Goal: Use online tool/utility: Utilize a website feature to perform a specific function

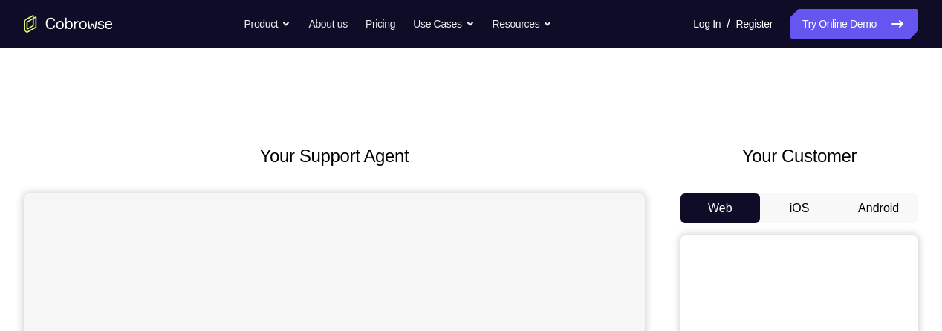
click at [866, 216] on button "Android" at bounding box center [879, 208] width 80 height 30
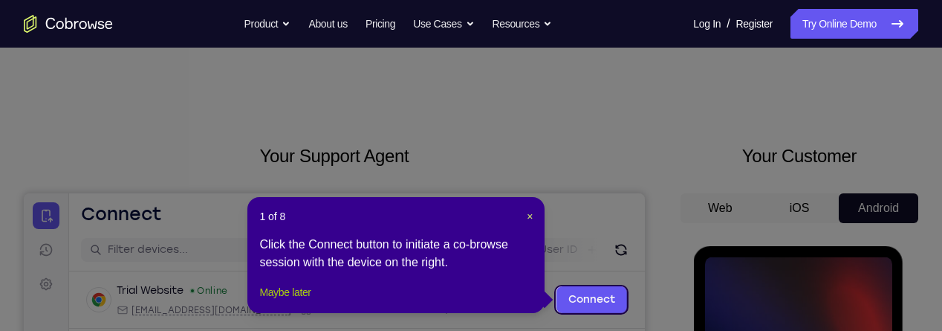
click at [290, 301] on button "Maybe later" at bounding box center [284, 292] width 51 height 18
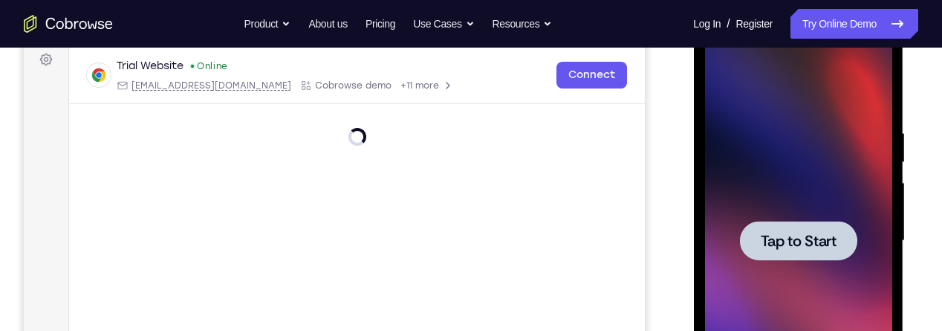
scroll to position [225, 0]
click at [800, 236] on span "Tap to Start" at bounding box center [798, 240] width 76 height 15
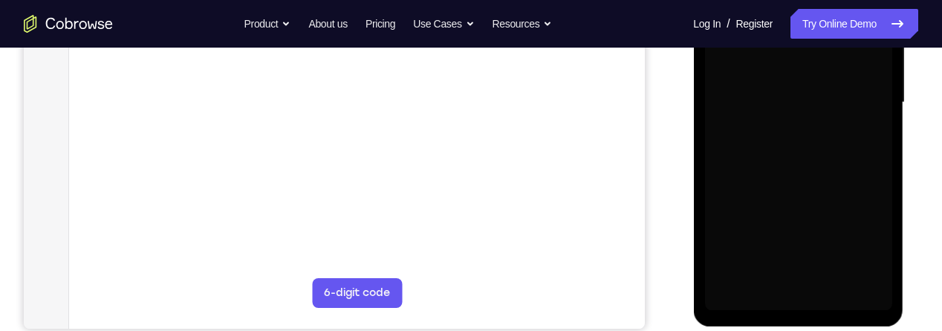
scroll to position [374, 0]
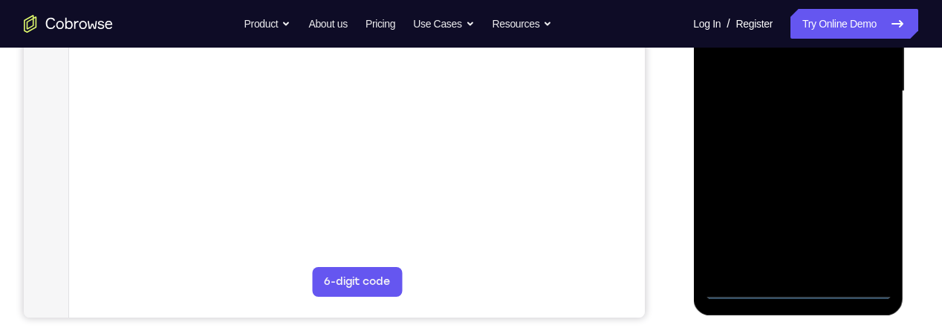
click at [800, 288] on div at bounding box center [798, 91] width 187 height 416
click at [858, 224] on div at bounding box center [798, 91] width 187 height 416
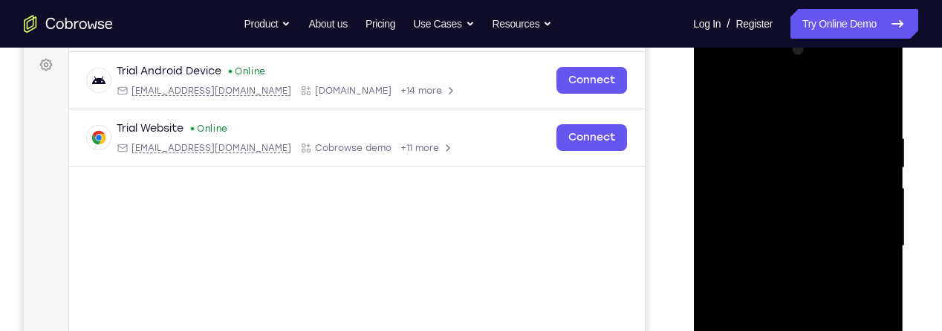
scroll to position [211, 0]
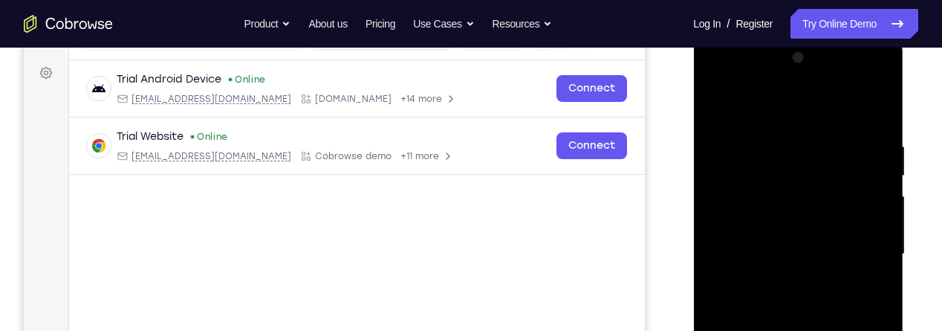
click at [779, 105] on div at bounding box center [798, 254] width 187 height 416
click at [867, 241] on div at bounding box center [798, 254] width 187 height 416
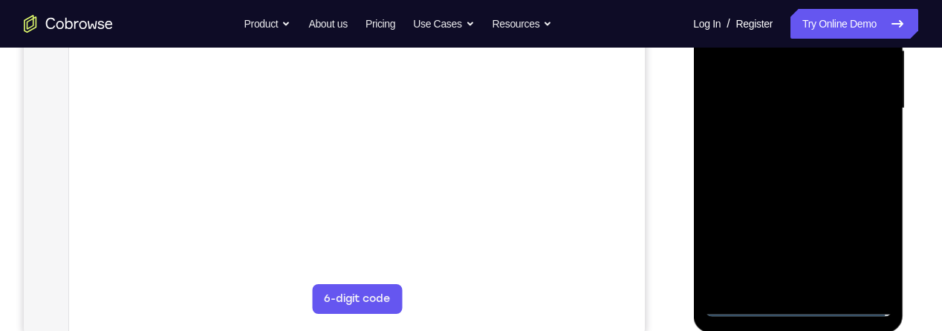
scroll to position [358, 0]
click at [784, 271] on div at bounding box center [798, 107] width 187 height 416
click at [786, 280] on div at bounding box center [798, 107] width 187 height 416
click at [800, 86] on div at bounding box center [798, 107] width 187 height 416
click at [803, 71] on div at bounding box center [798, 107] width 187 height 416
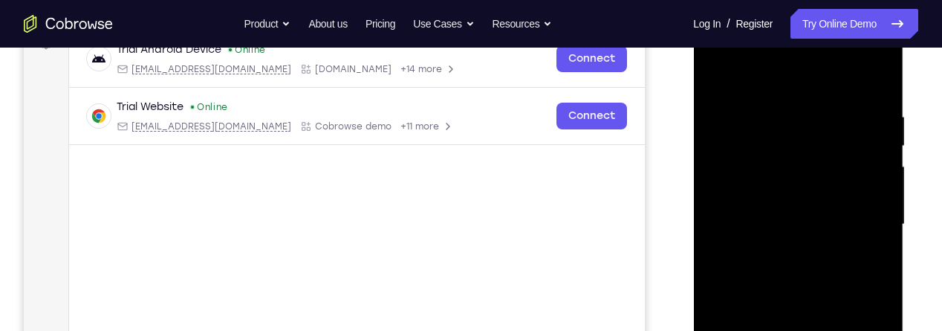
scroll to position [242, 0]
click at [796, 192] on div at bounding box center [798, 224] width 187 height 416
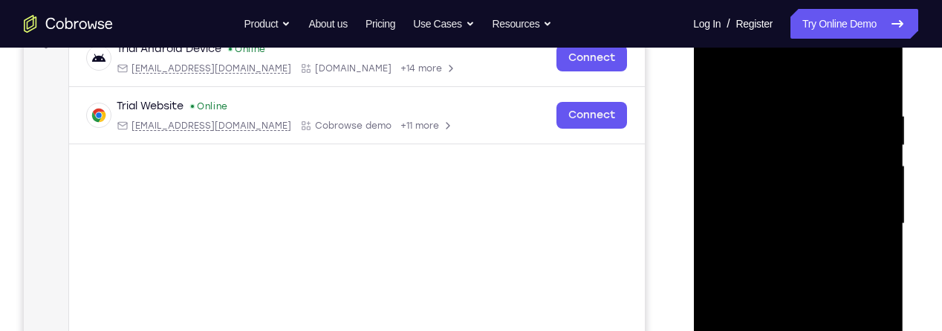
click at [796, 192] on div at bounding box center [798, 224] width 187 height 416
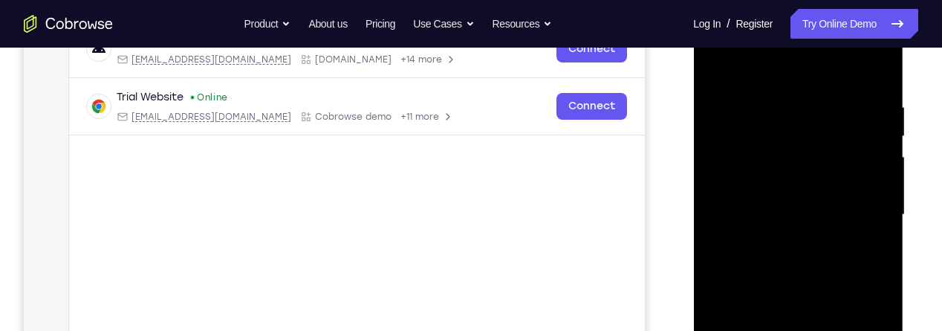
scroll to position [246, 0]
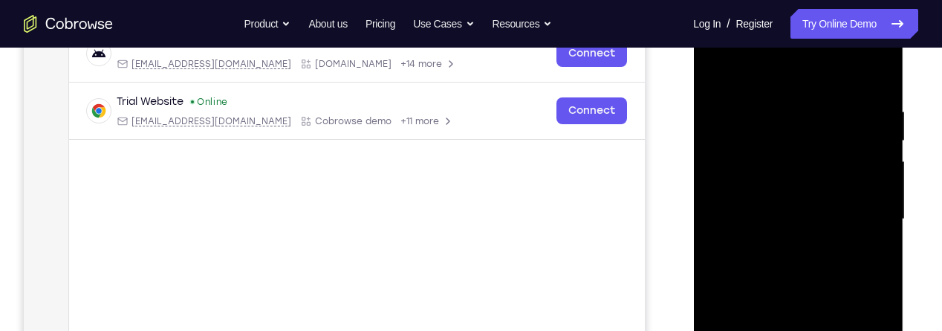
click at [817, 220] on div at bounding box center [798, 219] width 187 height 416
click at [816, 271] on div at bounding box center [798, 219] width 187 height 416
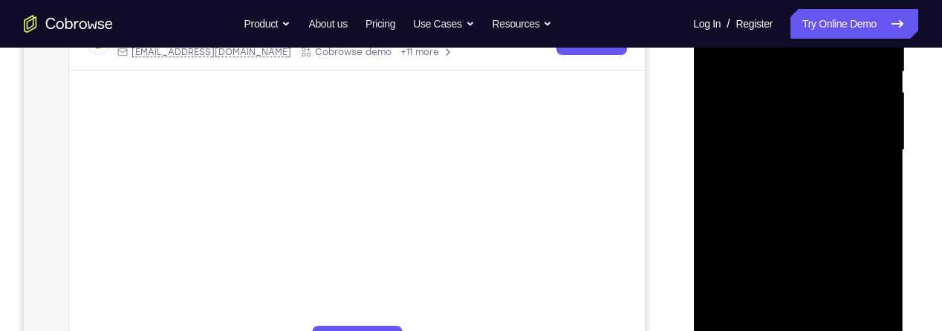
scroll to position [307, 0]
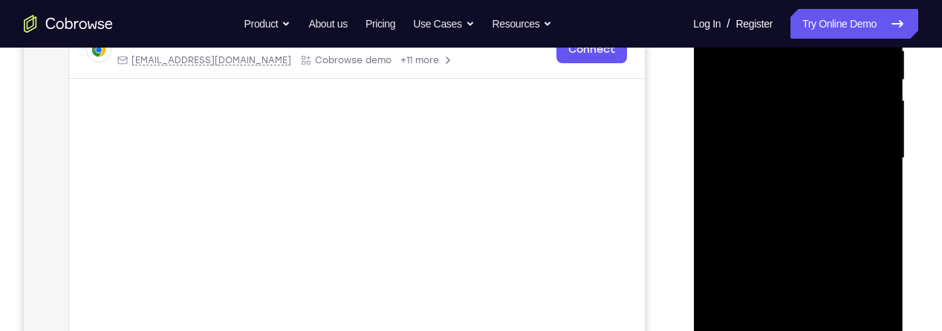
click at [804, 192] on div at bounding box center [798, 158] width 187 height 416
click at [818, 216] on div at bounding box center [798, 158] width 187 height 416
click at [914, 296] on div at bounding box center [800, 156] width 238 height 457
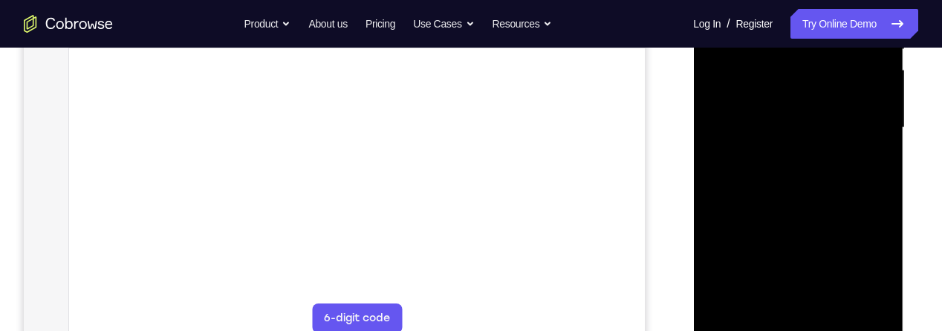
scroll to position [241, 0]
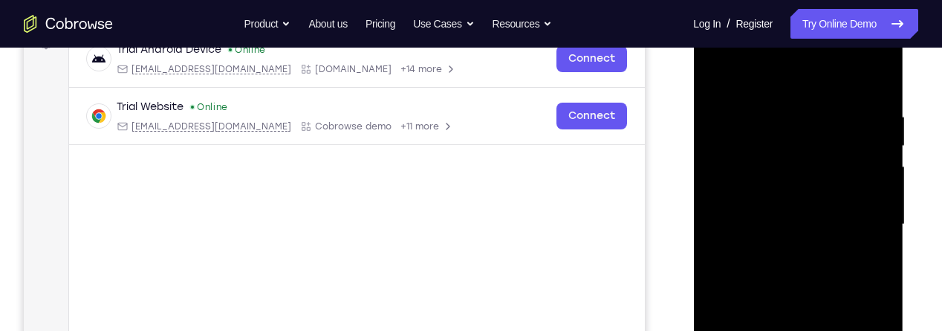
click at [662, 216] on div "Your Support Agent Your Customer Web iOS Android" at bounding box center [471, 176] width 895 height 549
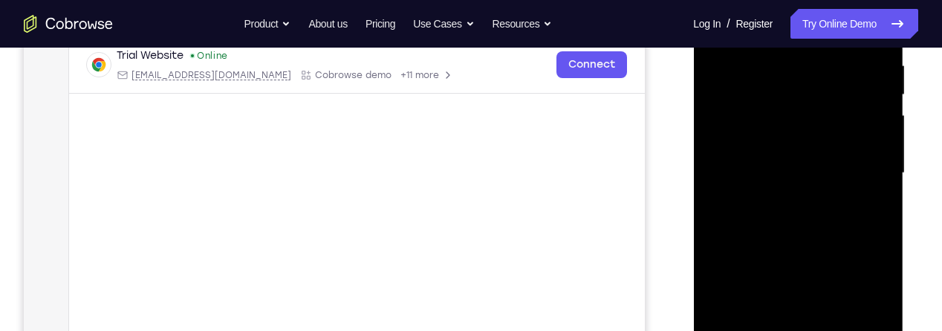
scroll to position [294, 0]
click at [806, 230] on div at bounding box center [798, 172] width 187 height 416
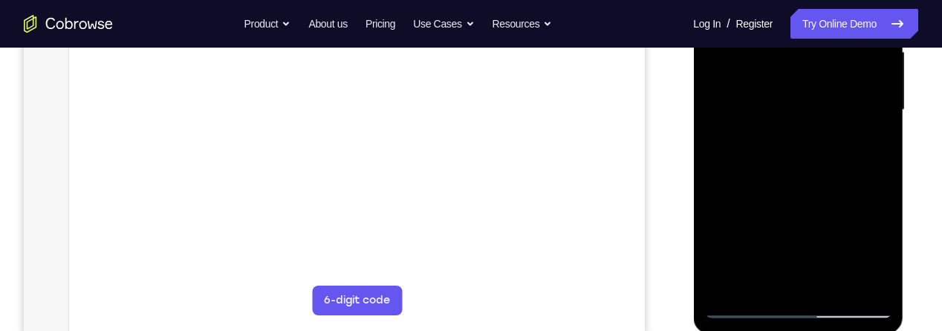
scroll to position [379, 0]
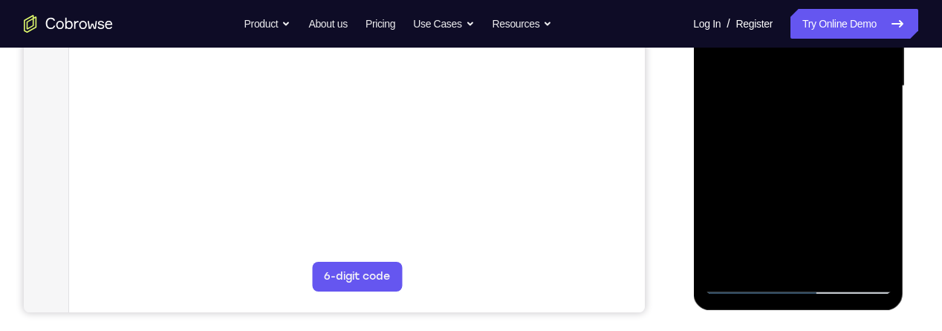
click at [834, 256] on div at bounding box center [798, 86] width 187 height 416
click at [815, 155] on div at bounding box center [798, 86] width 187 height 416
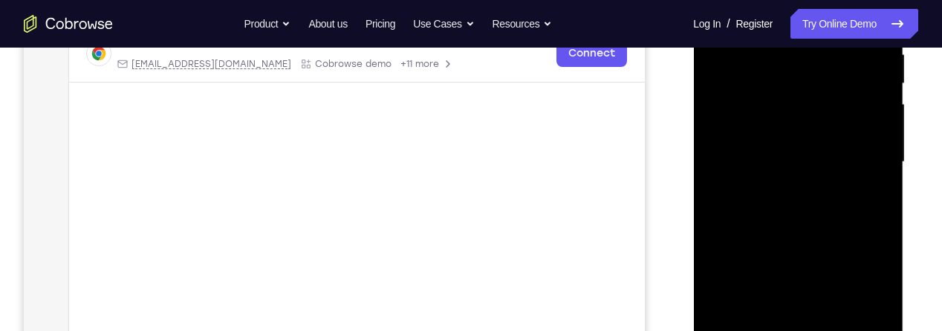
scroll to position [300, 0]
click at [829, 152] on div at bounding box center [798, 165] width 187 height 416
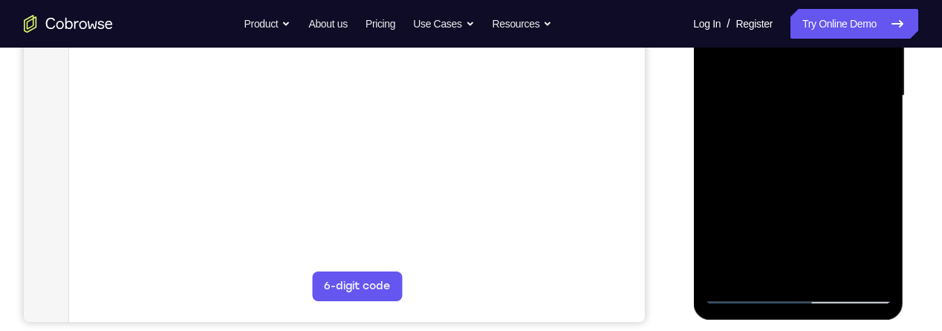
scroll to position [373, 0]
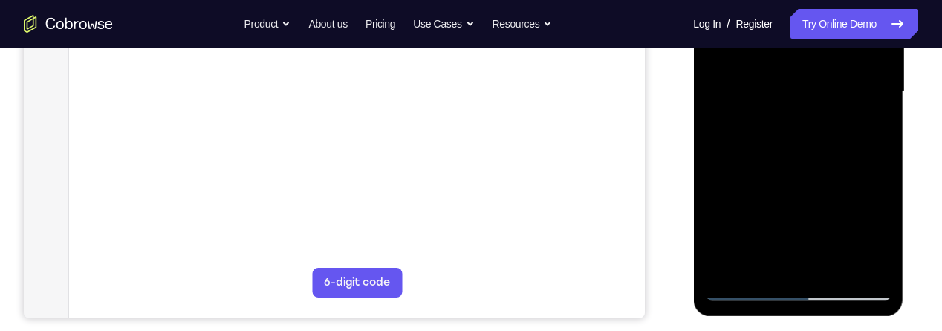
click at [816, 226] on div at bounding box center [798, 92] width 187 height 416
click at [866, 227] on div at bounding box center [798, 92] width 187 height 416
click at [870, 125] on div at bounding box center [798, 92] width 187 height 416
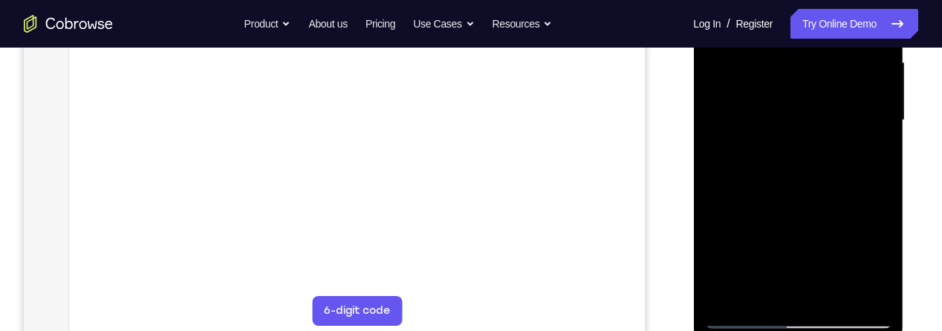
scroll to position [346, 0]
click at [864, 165] on div at bounding box center [798, 119] width 187 height 416
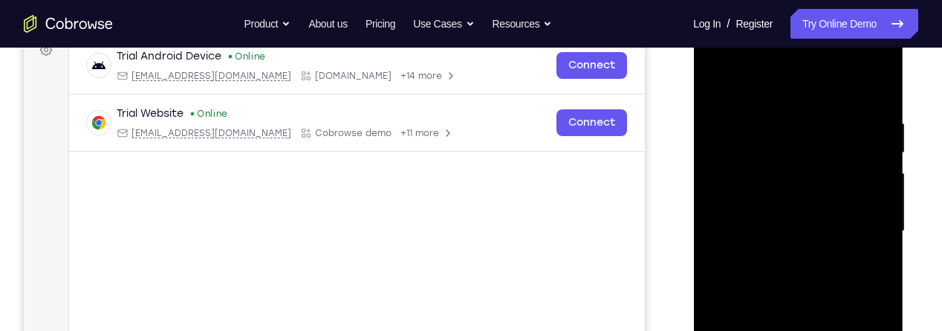
scroll to position [230, 0]
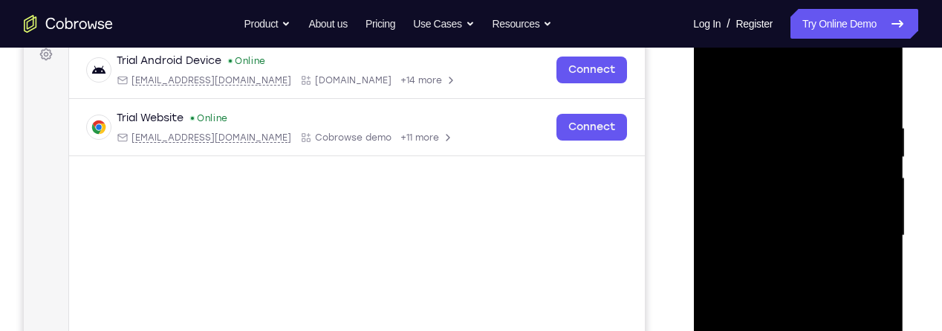
click at [719, 90] on div at bounding box center [798, 235] width 187 height 416
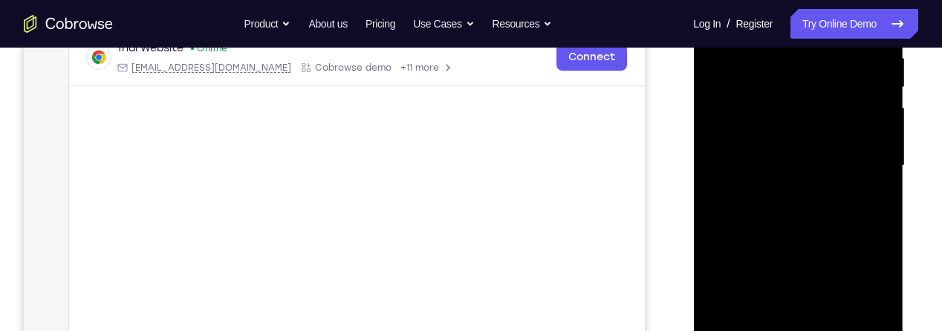
scroll to position [277, 0]
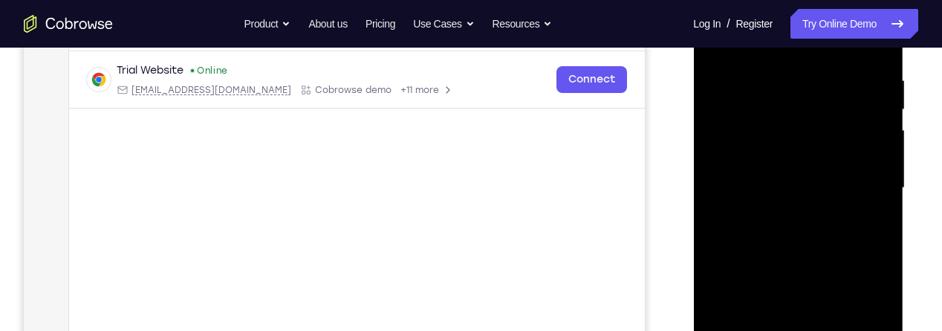
click at [777, 68] on div at bounding box center [798, 188] width 187 height 416
click at [711, 201] on div at bounding box center [798, 188] width 187 height 416
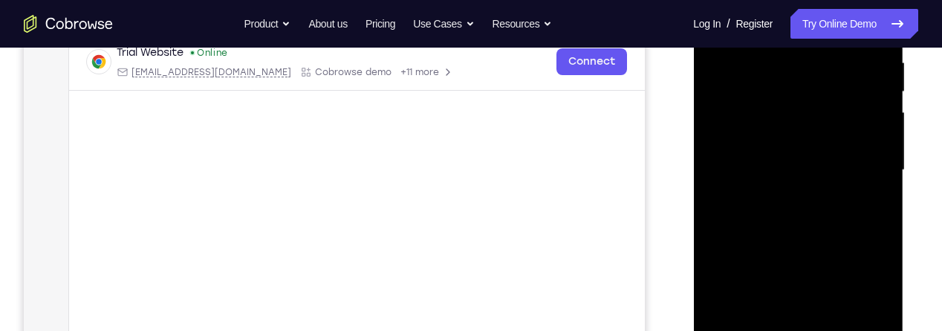
scroll to position [297, 0]
click at [869, 173] on div at bounding box center [798, 168] width 187 height 416
click at [882, 270] on div at bounding box center [798, 168] width 187 height 416
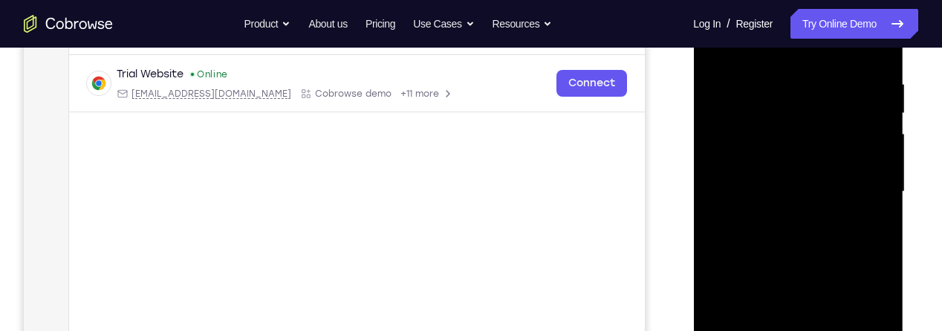
scroll to position [274, 0]
click at [859, 268] on div at bounding box center [798, 191] width 187 height 416
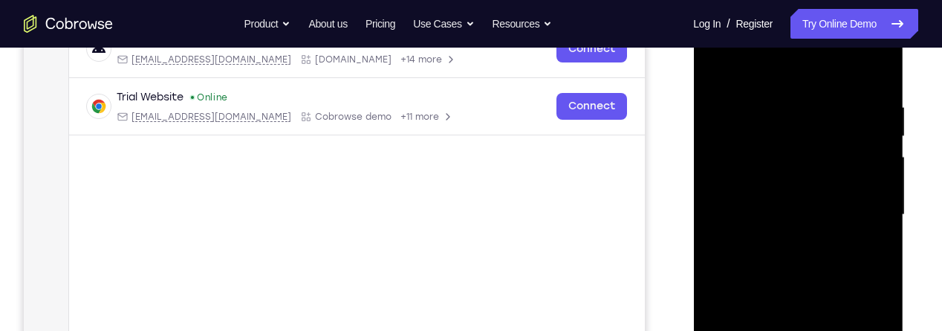
scroll to position [252, 0]
click at [858, 230] on div at bounding box center [798, 213] width 187 height 416
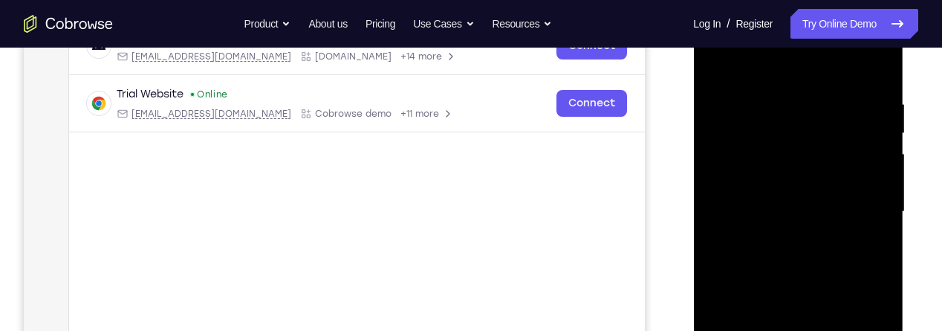
scroll to position [254, 0]
click at [873, 229] on div at bounding box center [798, 211] width 187 height 416
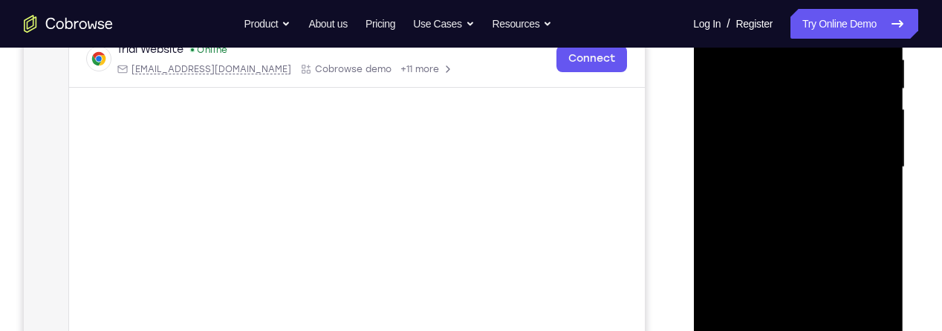
scroll to position [299, 0]
click at [855, 238] on div at bounding box center [798, 166] width 187 height 416
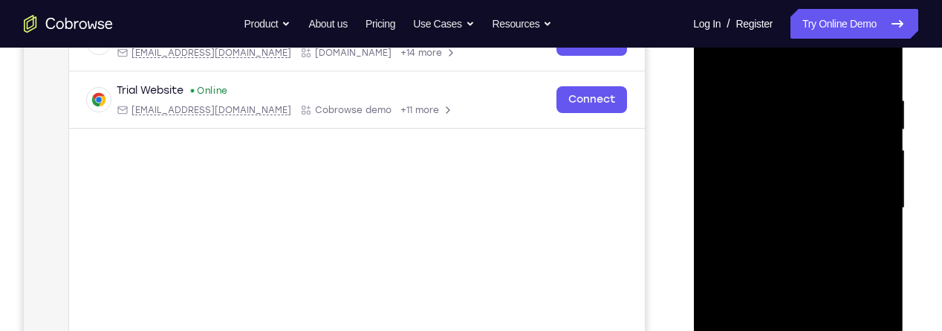
scroll to position [237, 0]
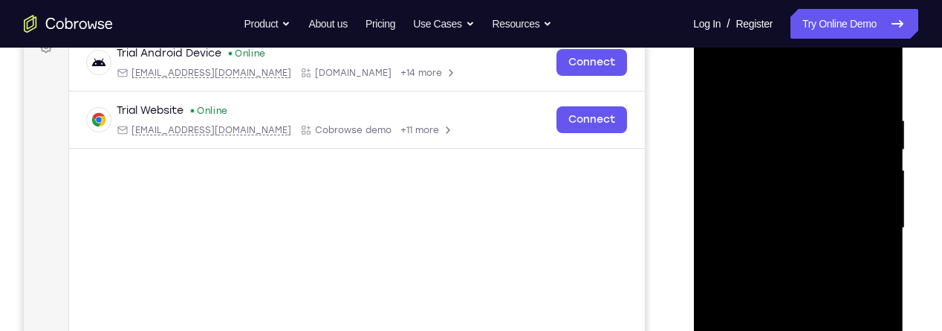
click at [870, 220] on div at bounding box center [798, 228] width 187 height 416
click at [853, 221] on div at bounding box center [798, 228] width 187 height 416
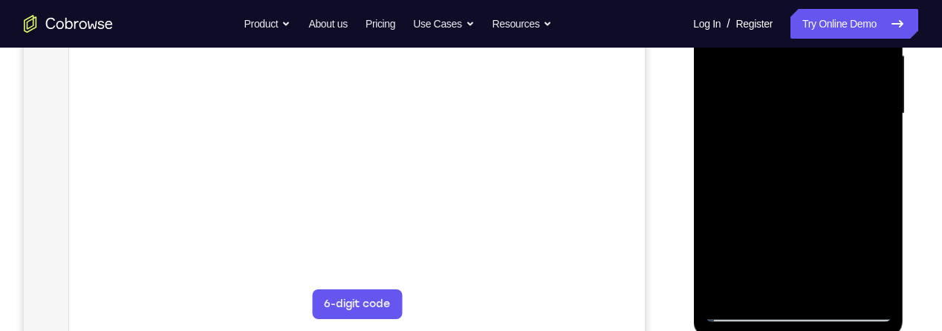
scroll to position [370, 0]
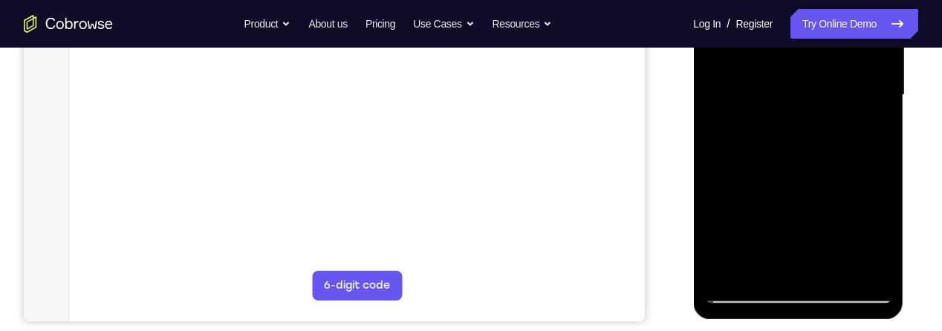
click at [800, 292] on div at bounding box center [798, 95] width 187 height 416
click at [864, 235] on div at bounding box center [798, 95] width 187 height 416
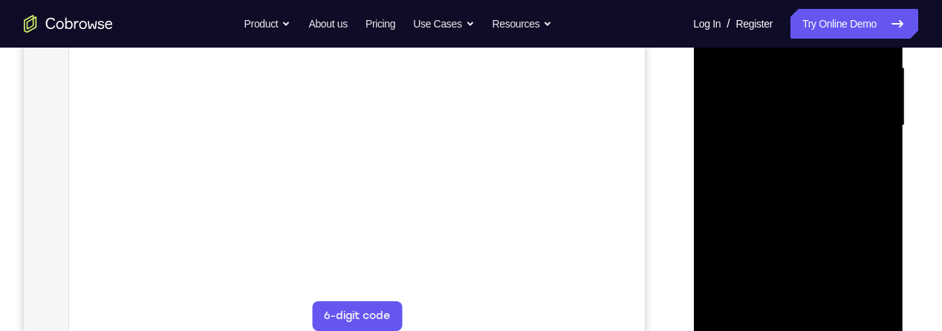
scroll to position [252, 0]
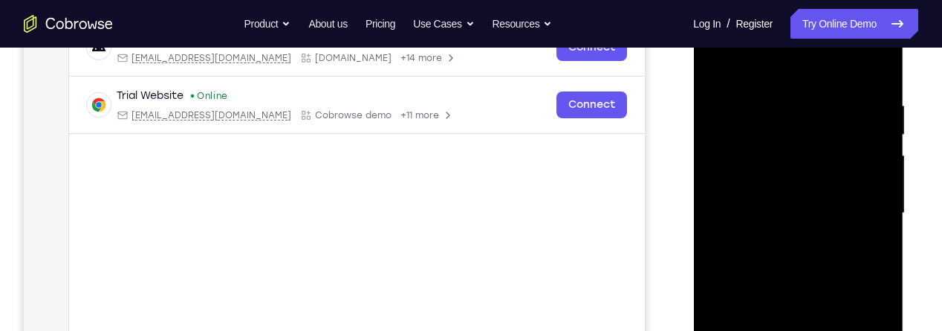
click at [661, 238] on div "Your Support Agent Your Customer Web iOS Android" at bounding box center [471, 165] width 895 height 549
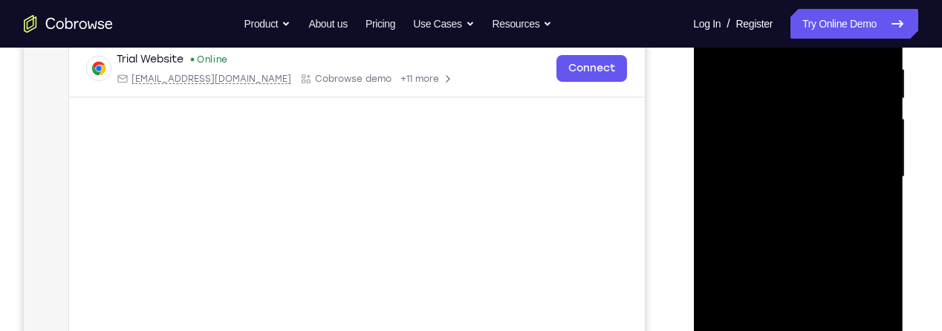
scroll to position [292, 0]
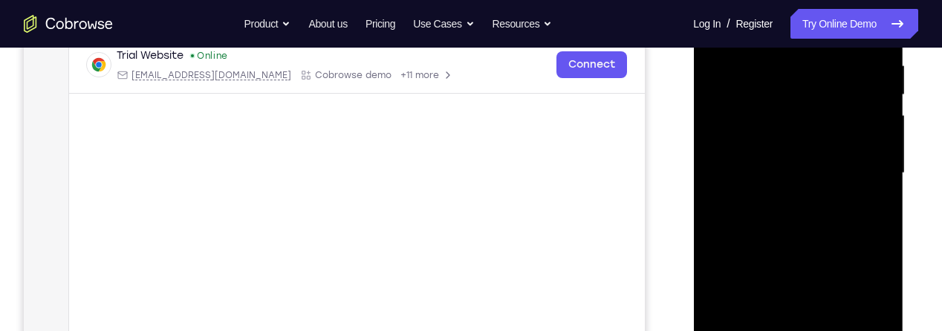
click at [856, 308] on div at bounding box center [798, 173] width 187 height 416
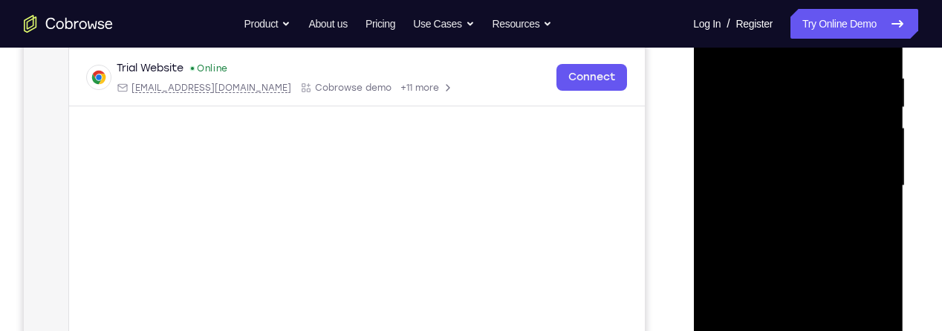
scroll to position [222, 0]
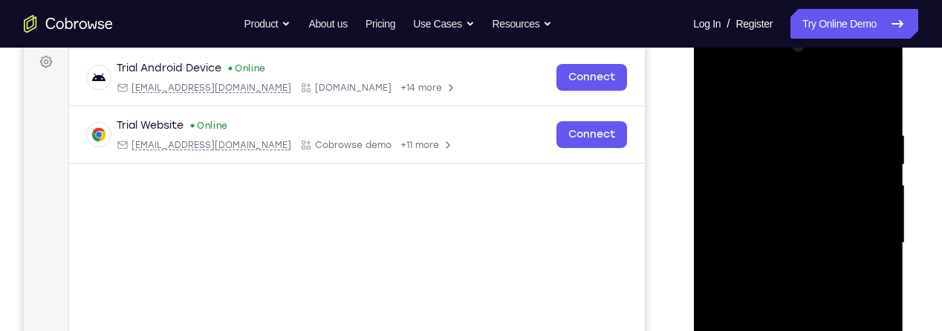
click at [870, 101] on div at bounding box center [798, 243] width 187 height 416
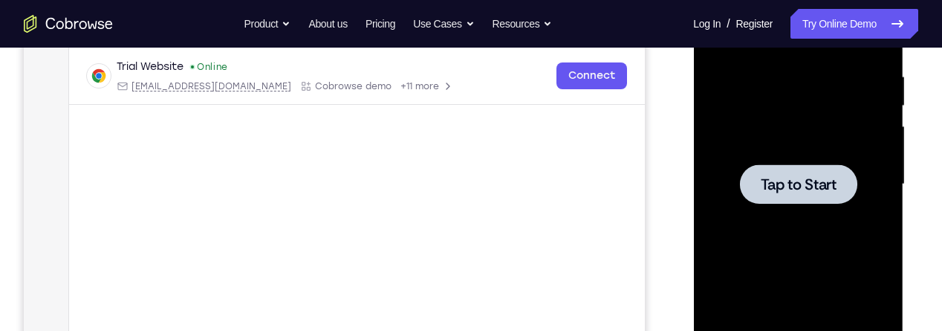
scroll to position [0, 0]
